Goal: Task Accomplishment & Management: Manage account settings

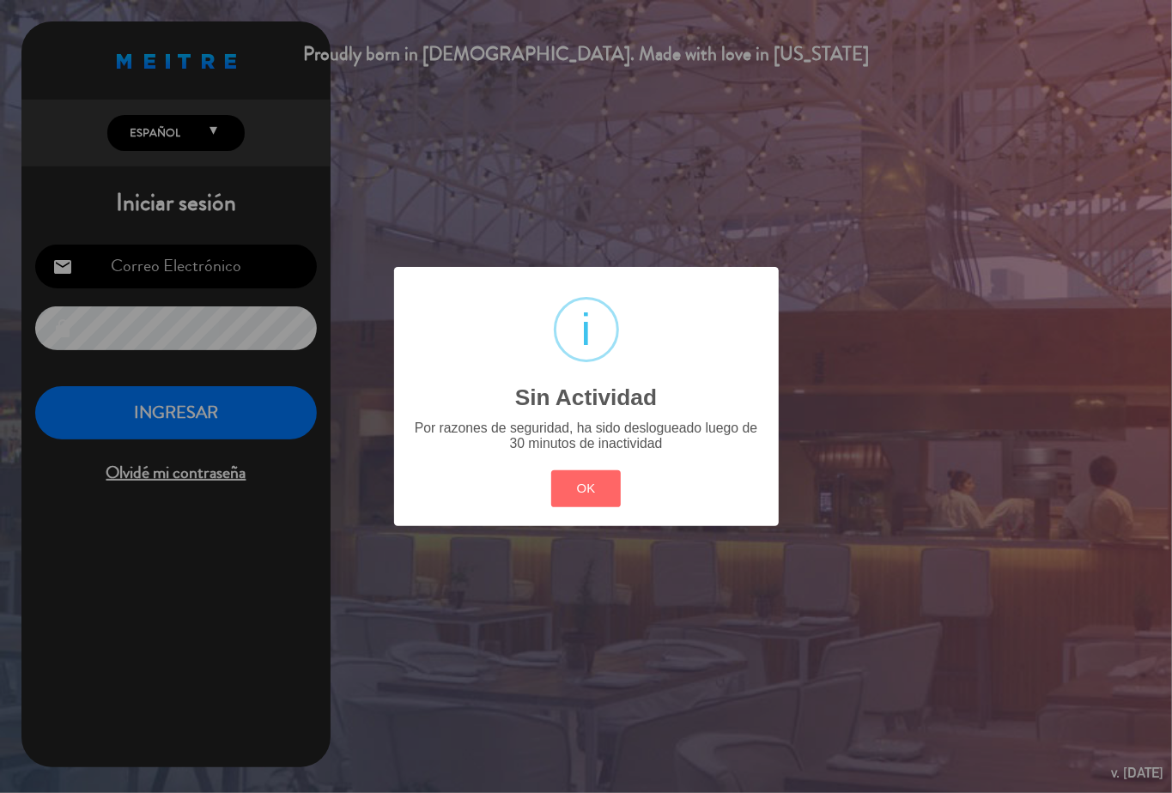
type input "[EMAIL_ADDRESS][DOMAIN_NAME]"
click at [551, 470] on button "OK" at bounding box center [586, 488] width 70 height 37
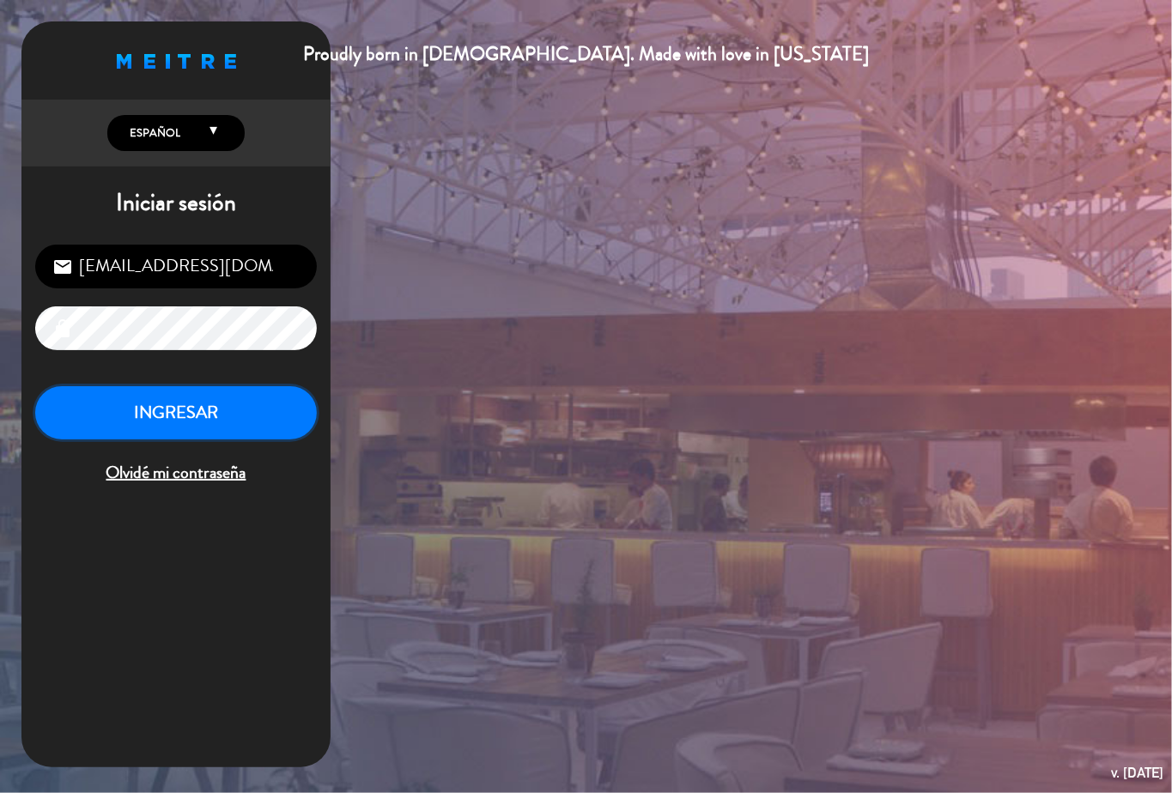
click at [125, 402] on button "INGRESAR" at bounding box center [176, 413] width 282 height 54
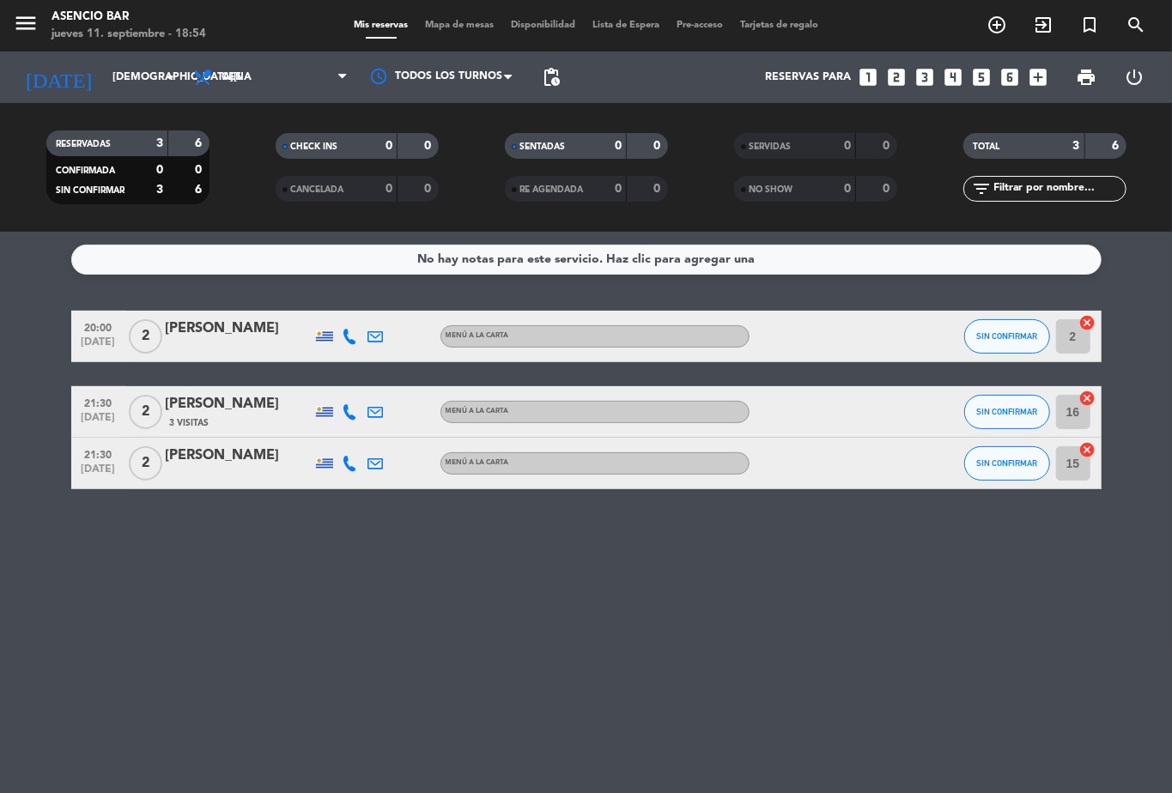
click at [185, 764] on div "No hay notas para este servicio. Haz clic para agregar una 20:00 [DATE] 2 [PERS…" at bounding box center [586, 512] width 1172 height 561
